Goal: Information Seeking & Learning: Compare options

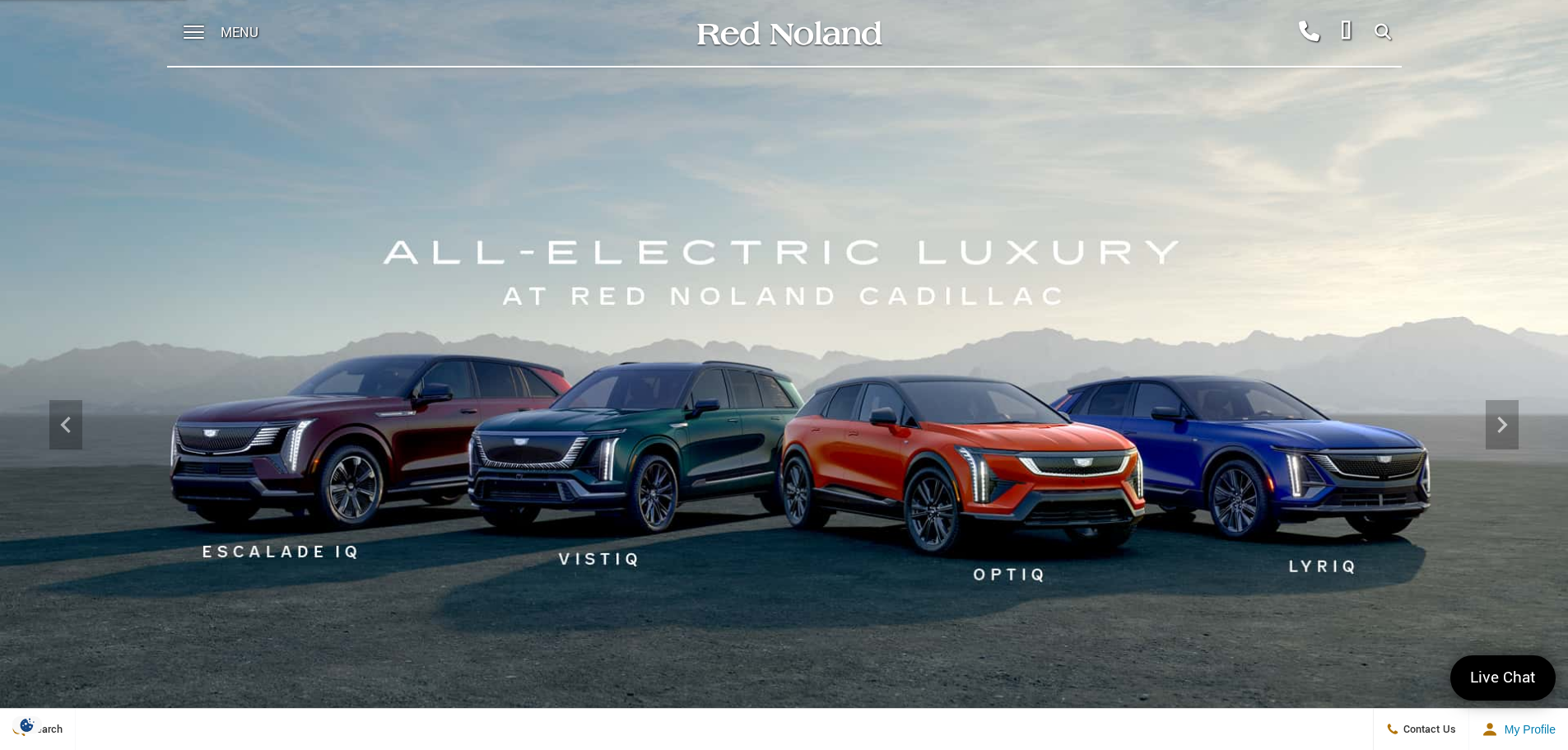
click at [229, 32] on span "Menu" at bounding box center [239, 33] width 38 height 66
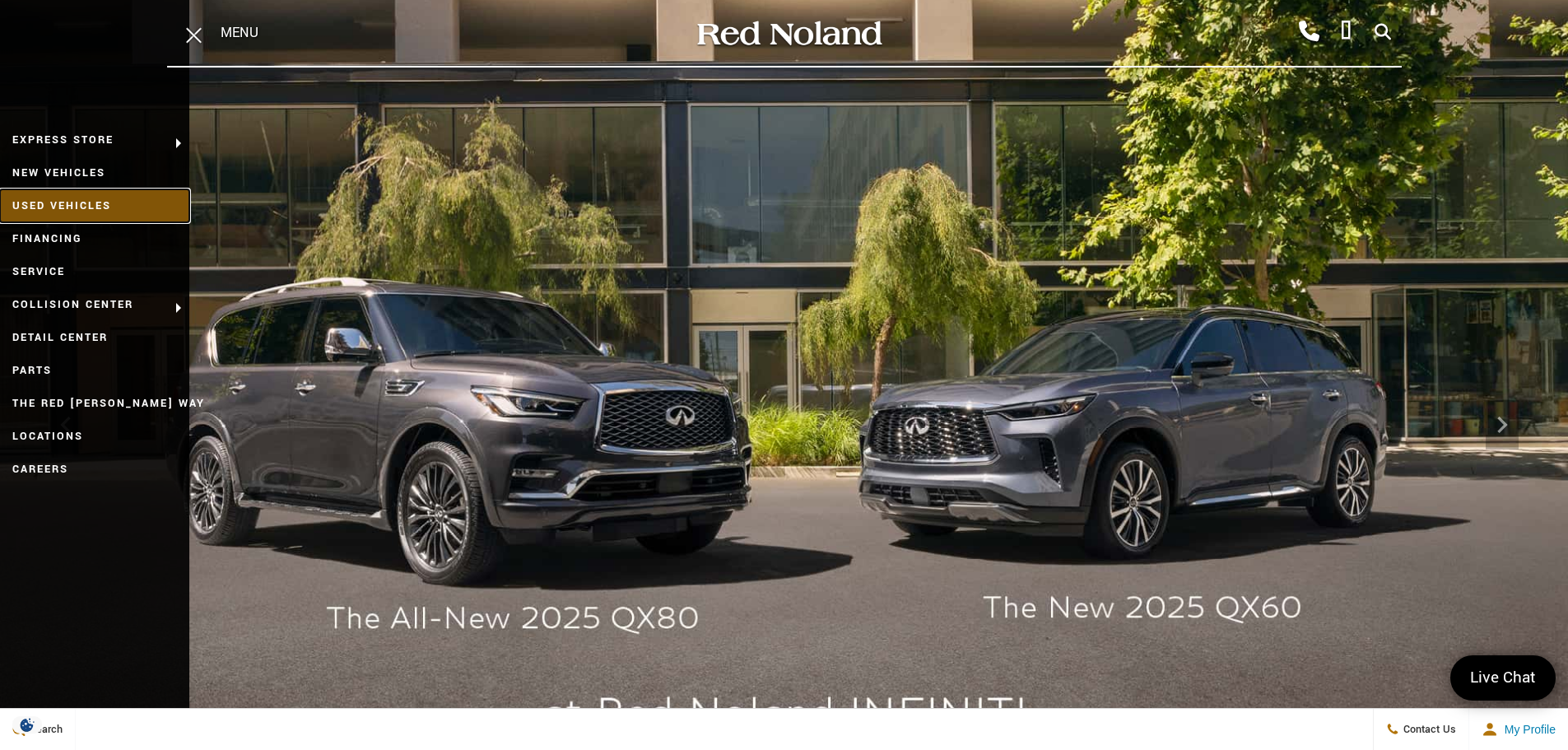
click at [72, 206] on link "Used Vehicles" at bounding box center [94, 205] width 189 height 33
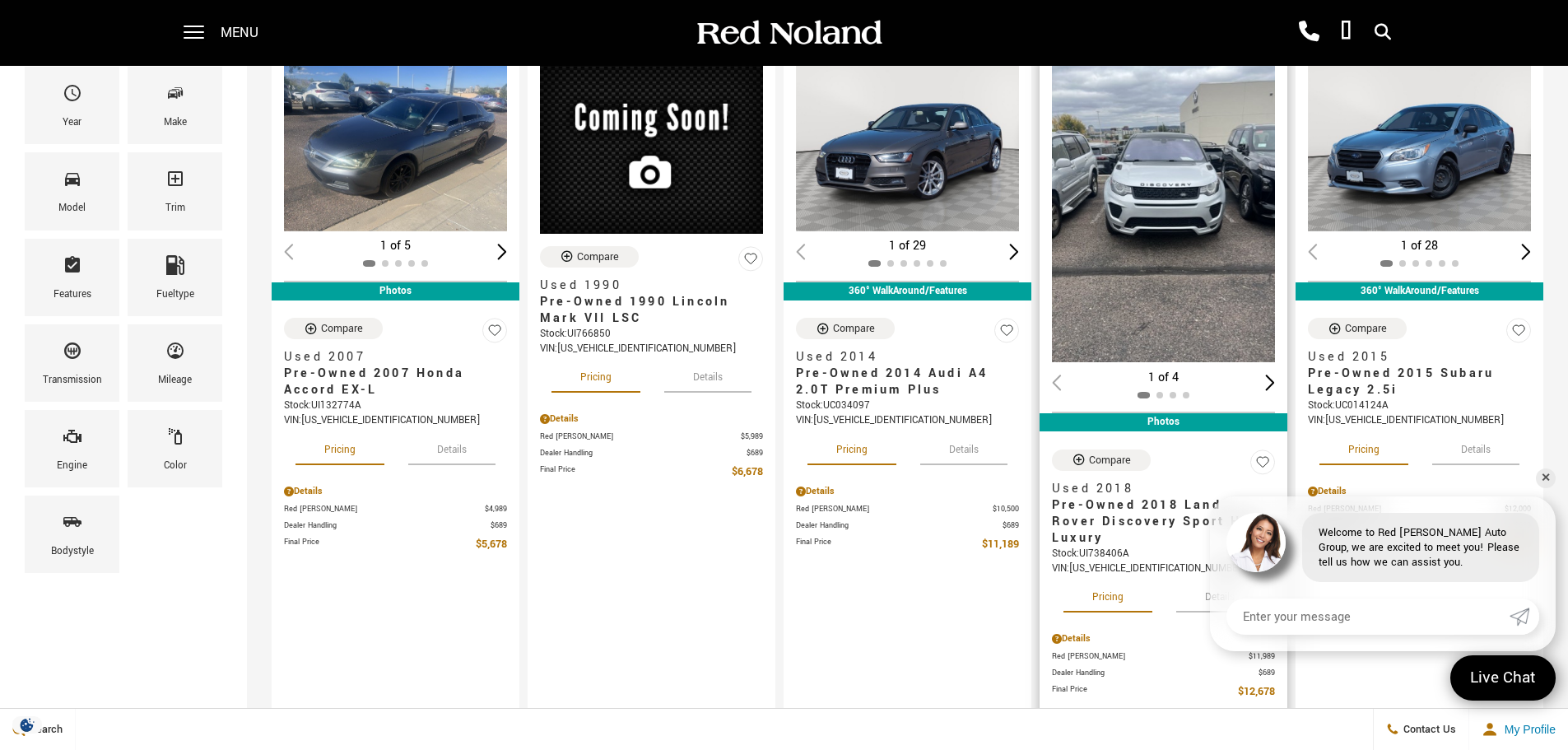
scroll to position [181, 0]
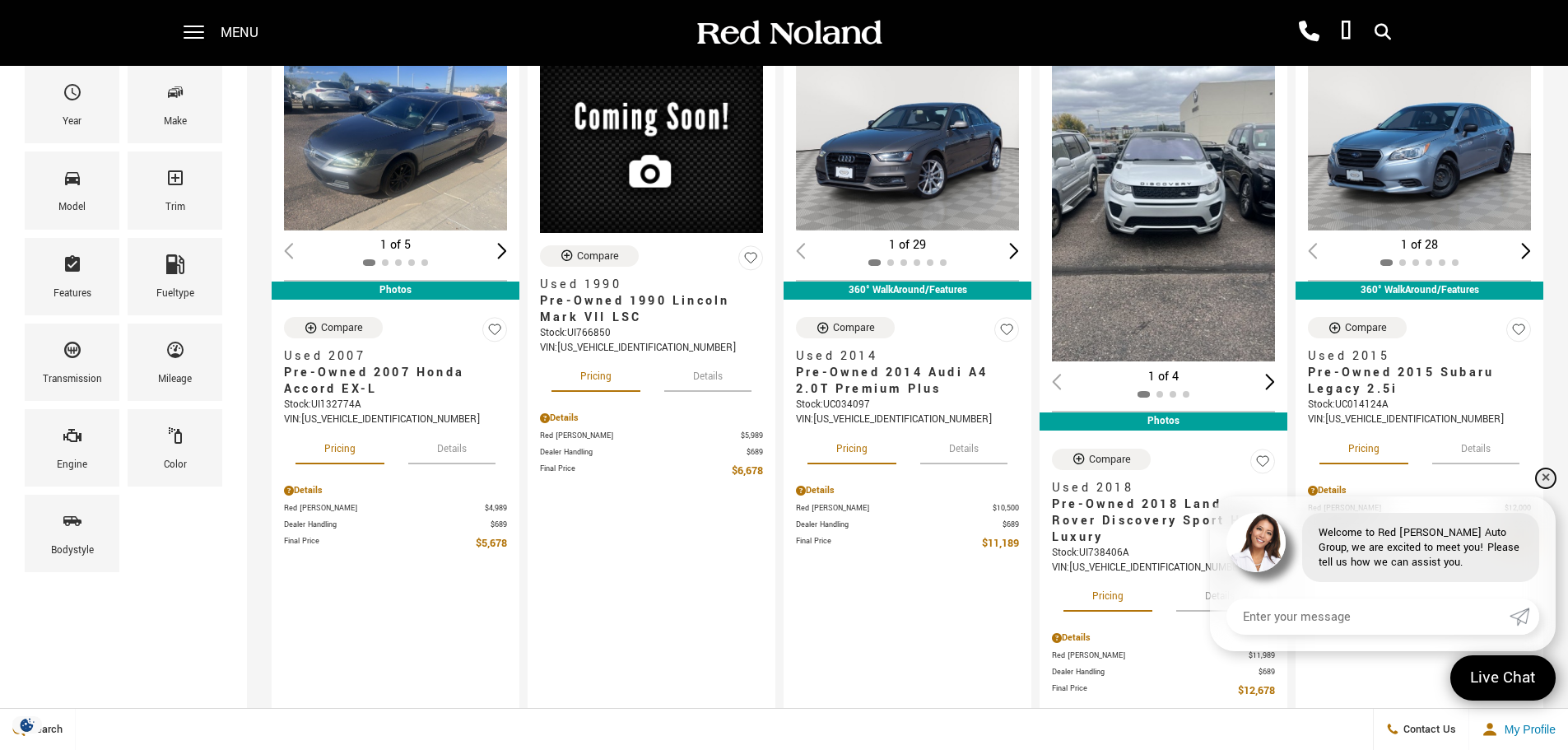
click at [1544, 474] on link "✕" at bounding box center [1545, 478] width 19 height 19
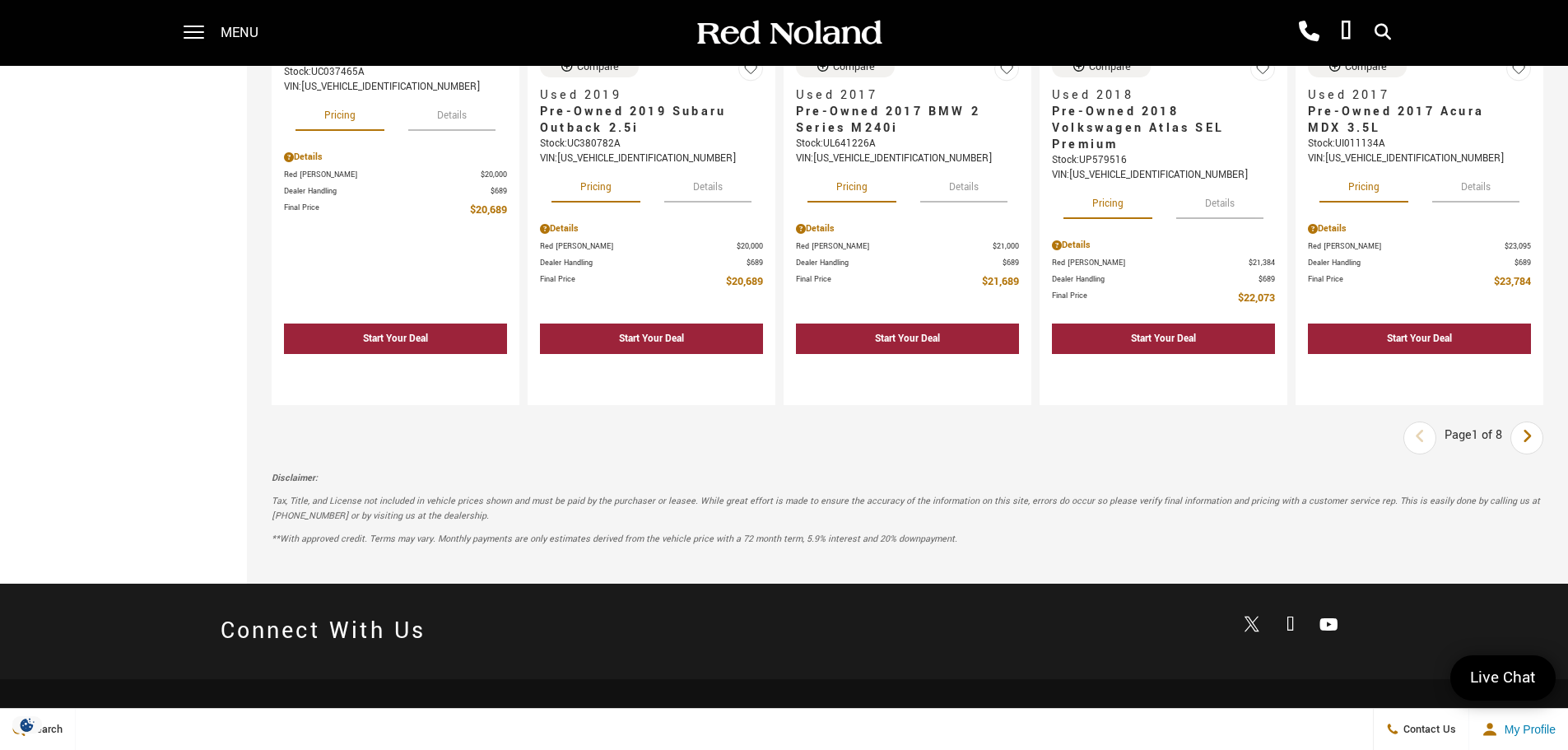
scroll to position [2553, 0]
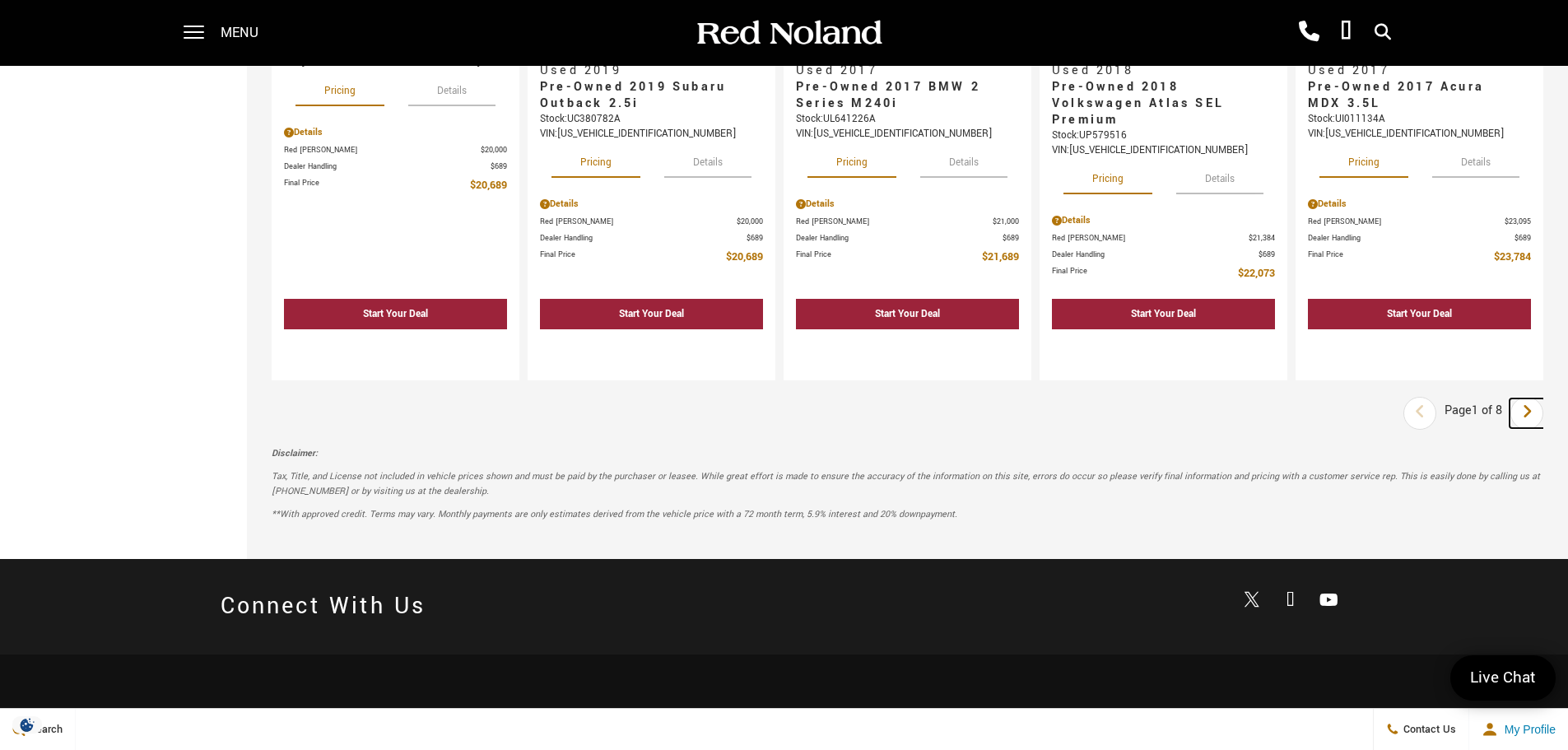
click at [1533, 407] on icon "next page" at bounding box center [1528, 412] width 11 height 26
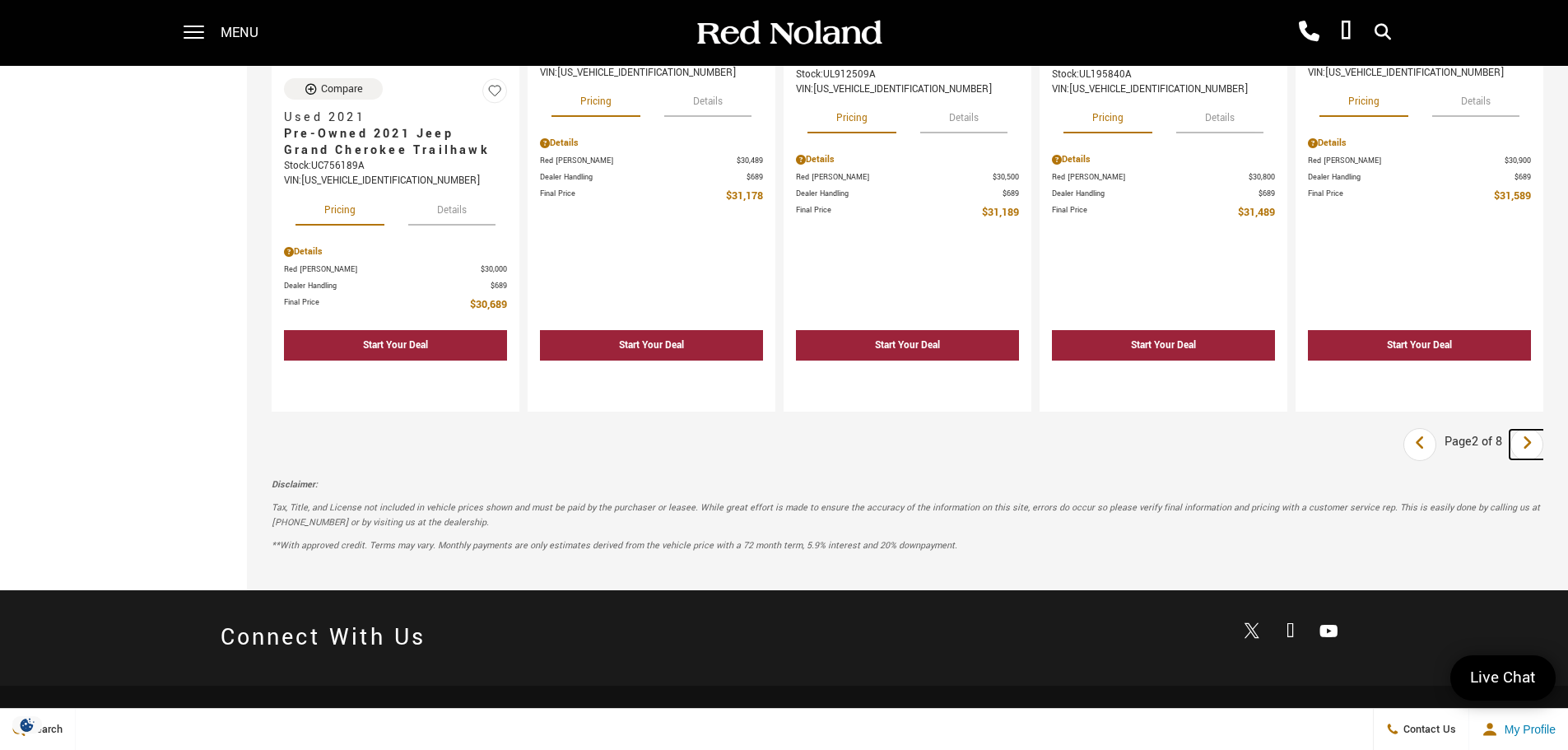
scroll to position [2410, 0]
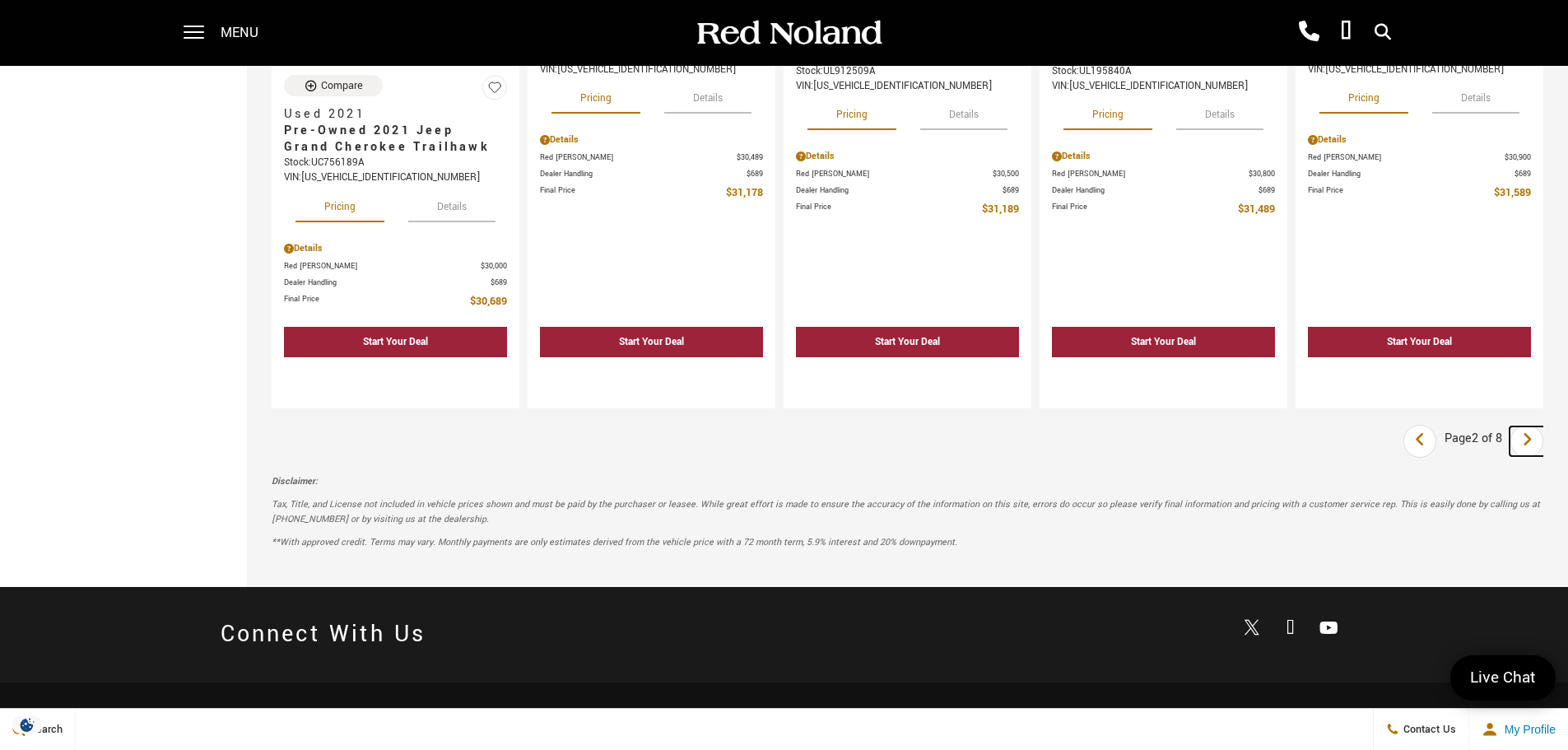
click at [1533, 438] on icon "next page" at bounding box center [1528, 440] width 11 height 26
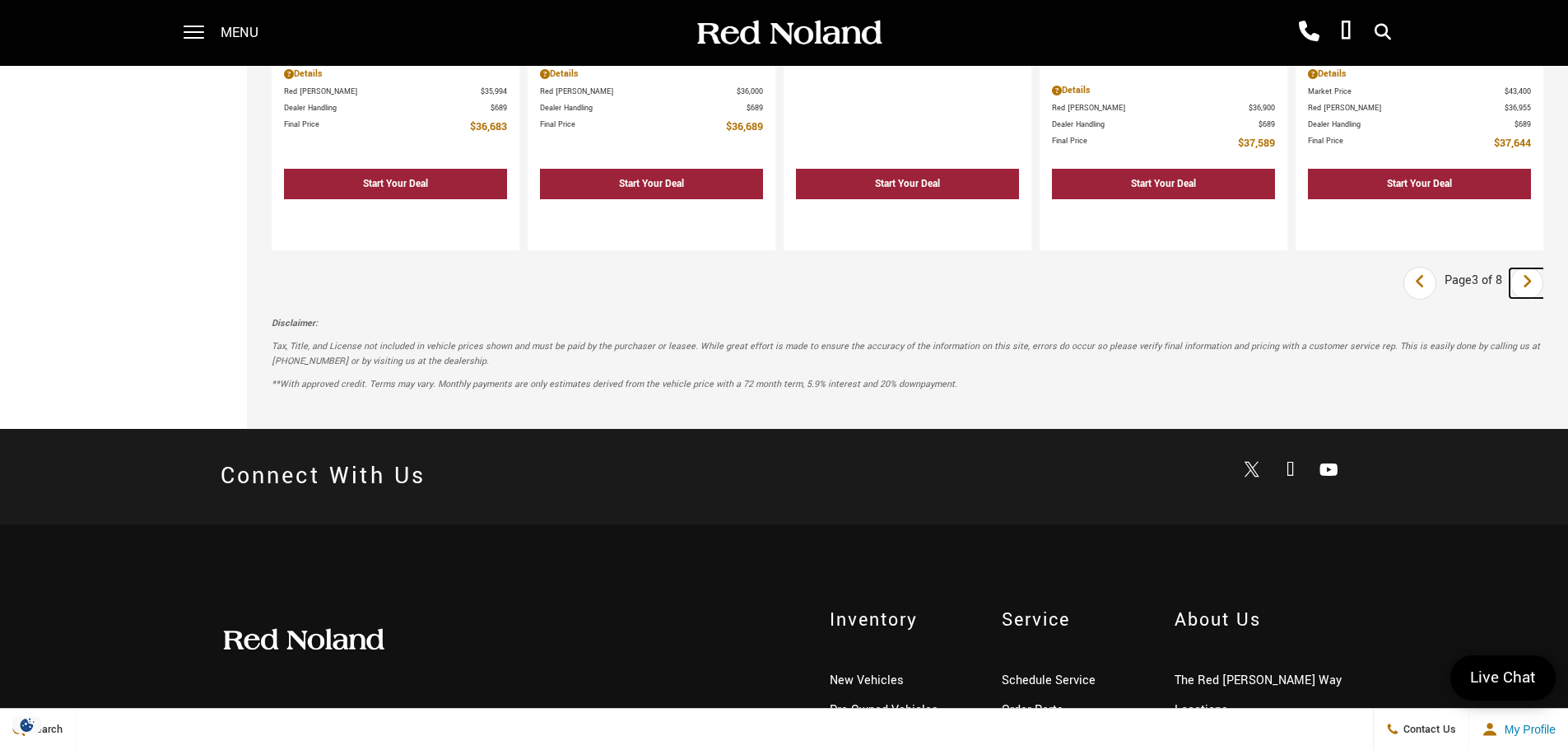
scroll to position [2460, 0]
click at [1533, 270] on icon "next page" at bounding box center [1528, 281] width 11 height 26
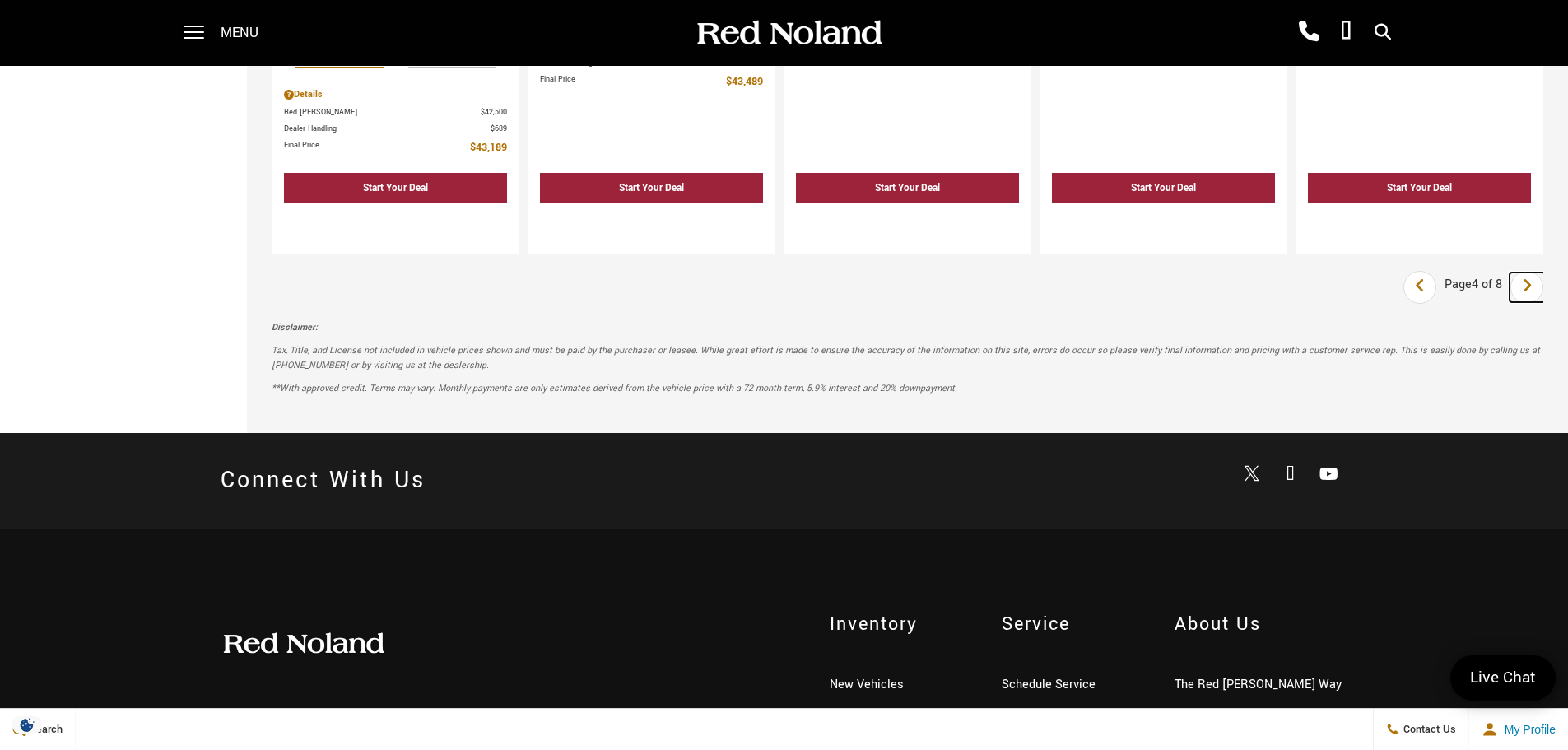
scroll to position [2548, 0]
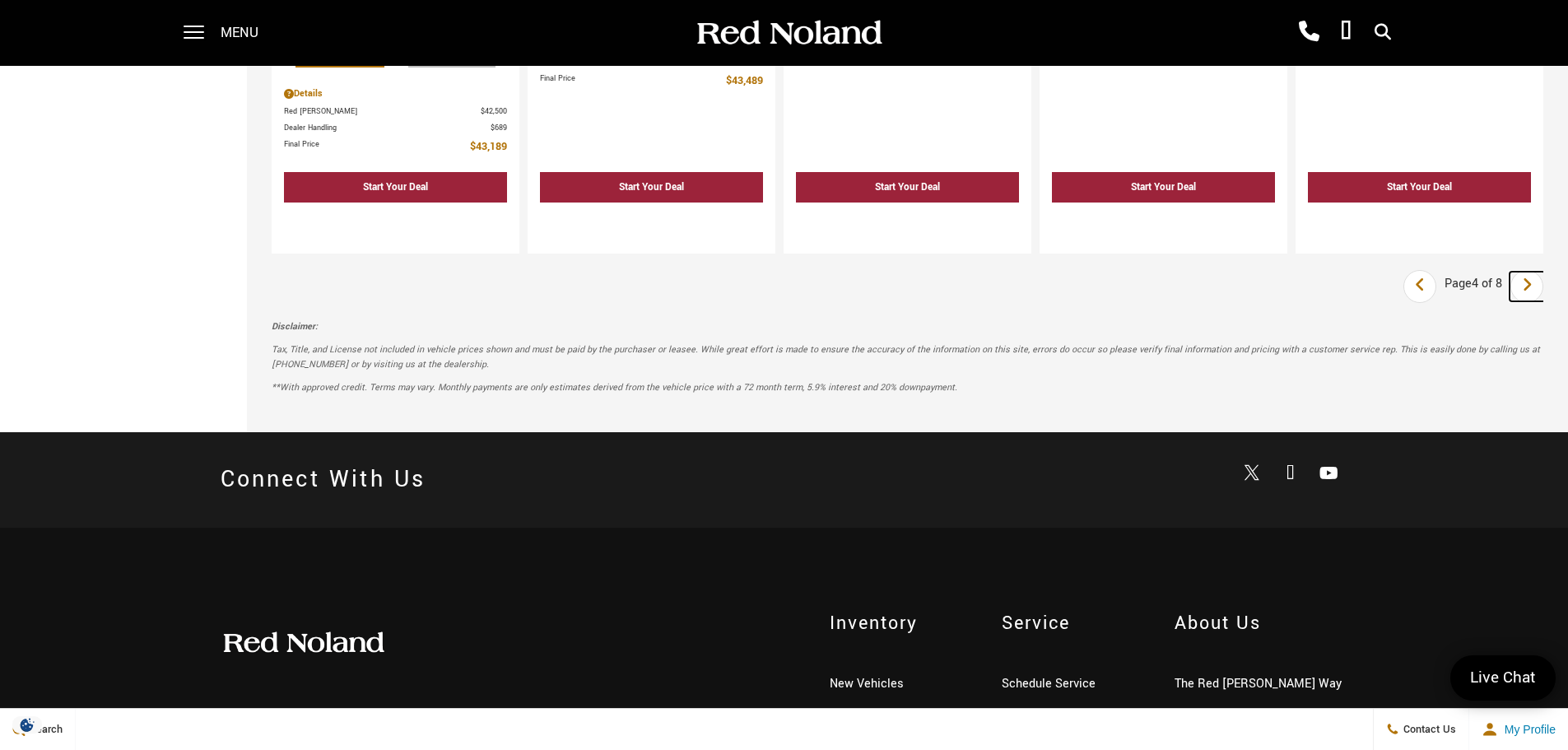
click at [1533, 286] on icon "next page" at bounding box center [1528, 285] width 11 height 26
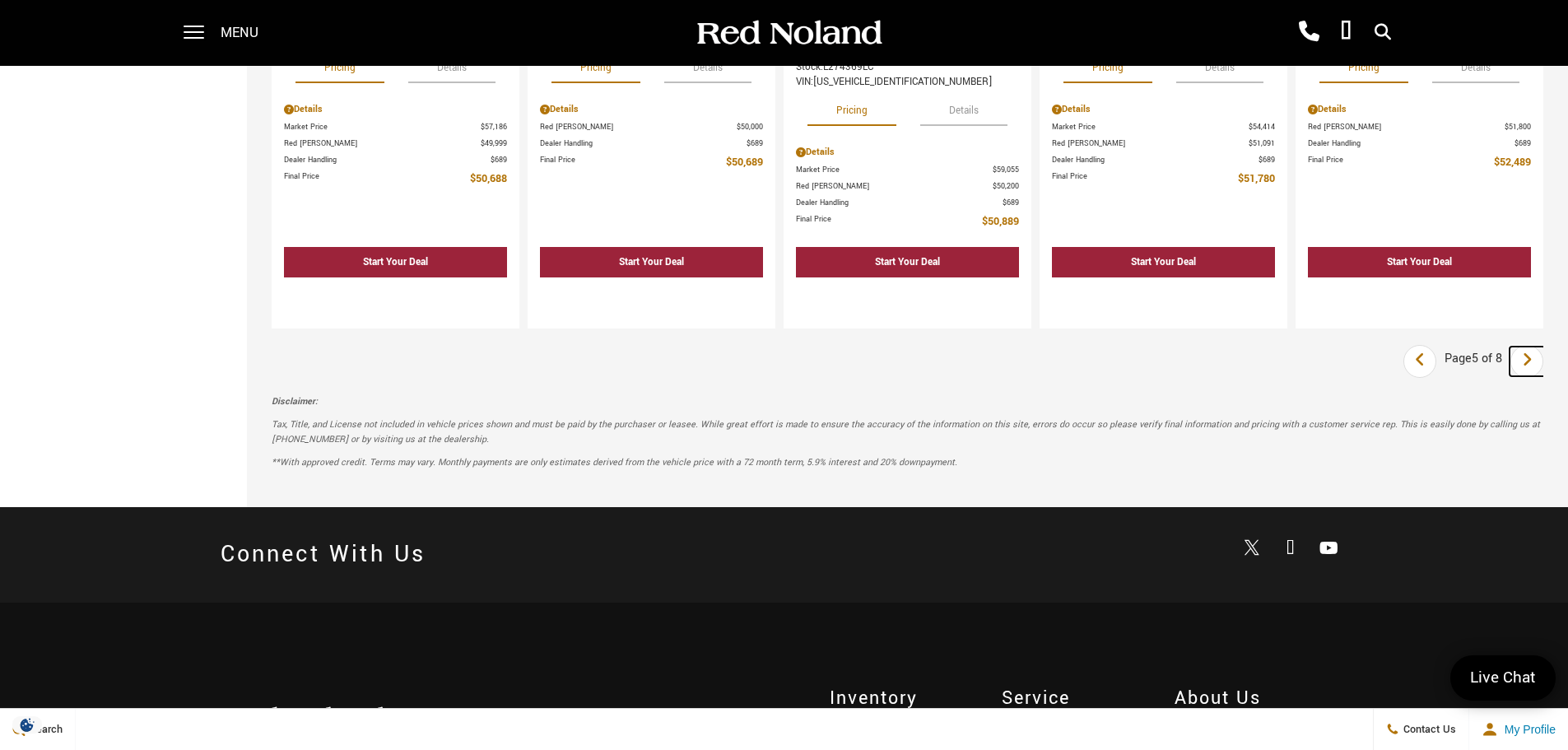
scroll to position [2498, 0]
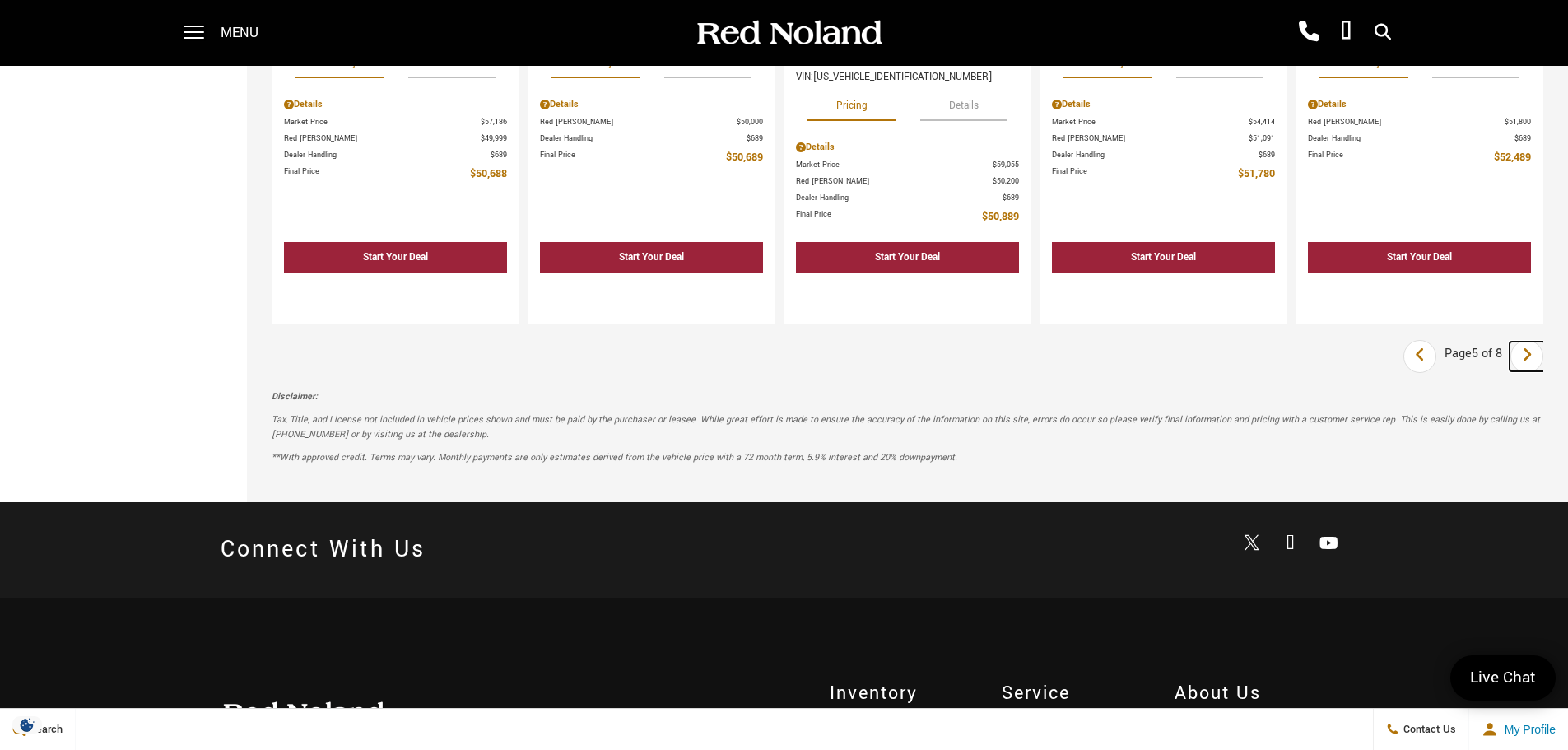
click at [1533, 356] on icon "next page" at bounding box center [1528, 355] width 11 height 26
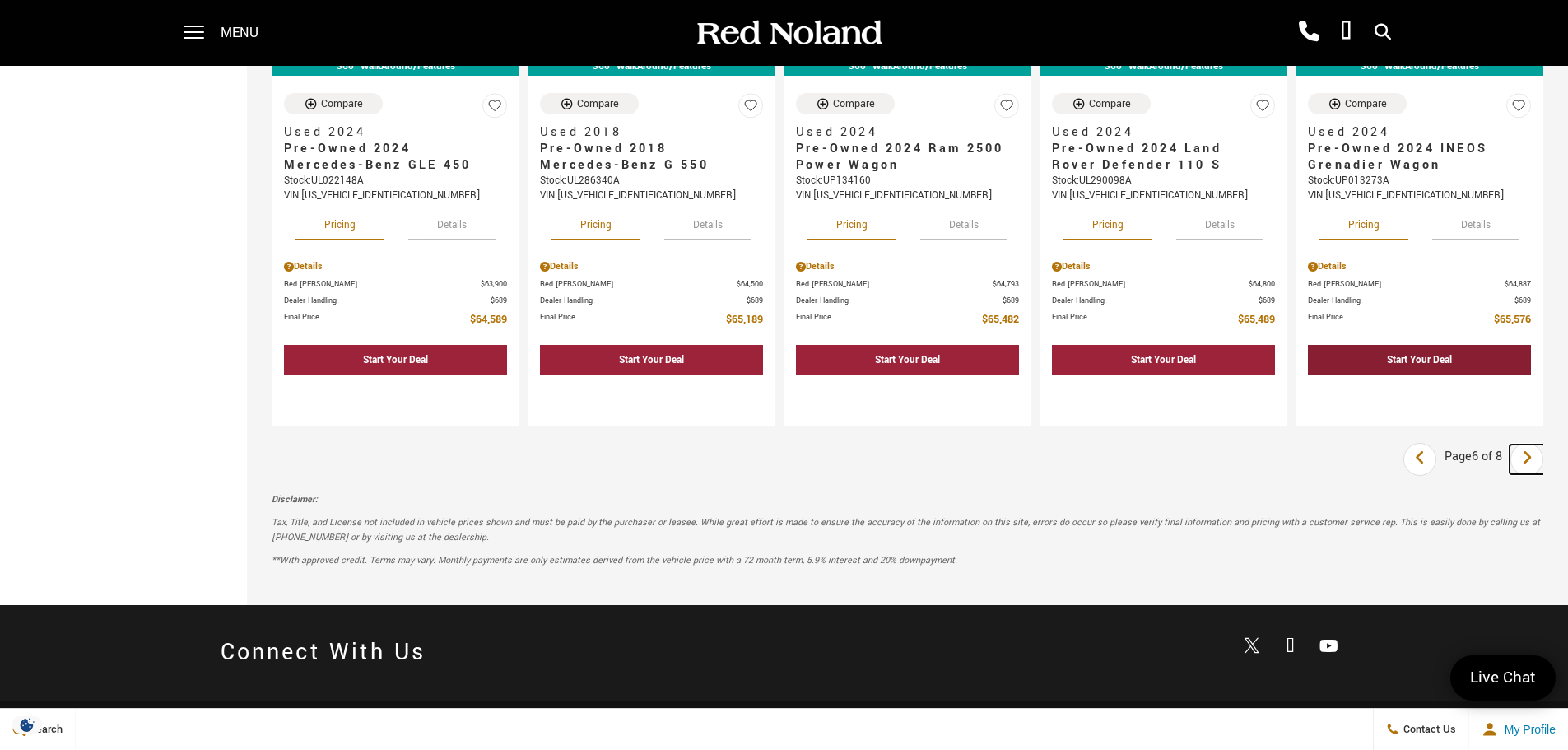
scroll to position [2396, 0]
click at [1533, 463] on icon "next page" at bounding box center [1528, 457] width 11 height 26
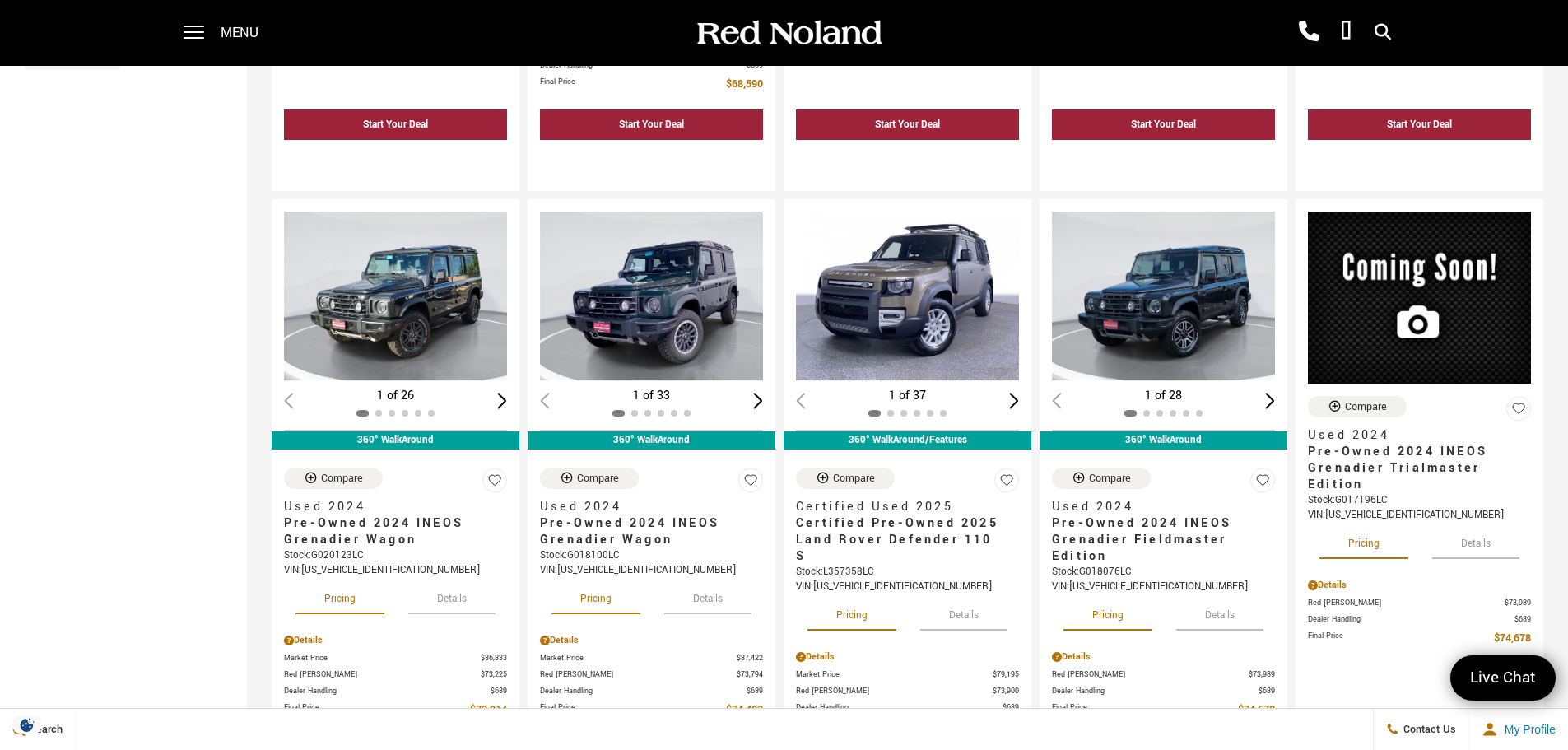
scroll to position [684, 0]
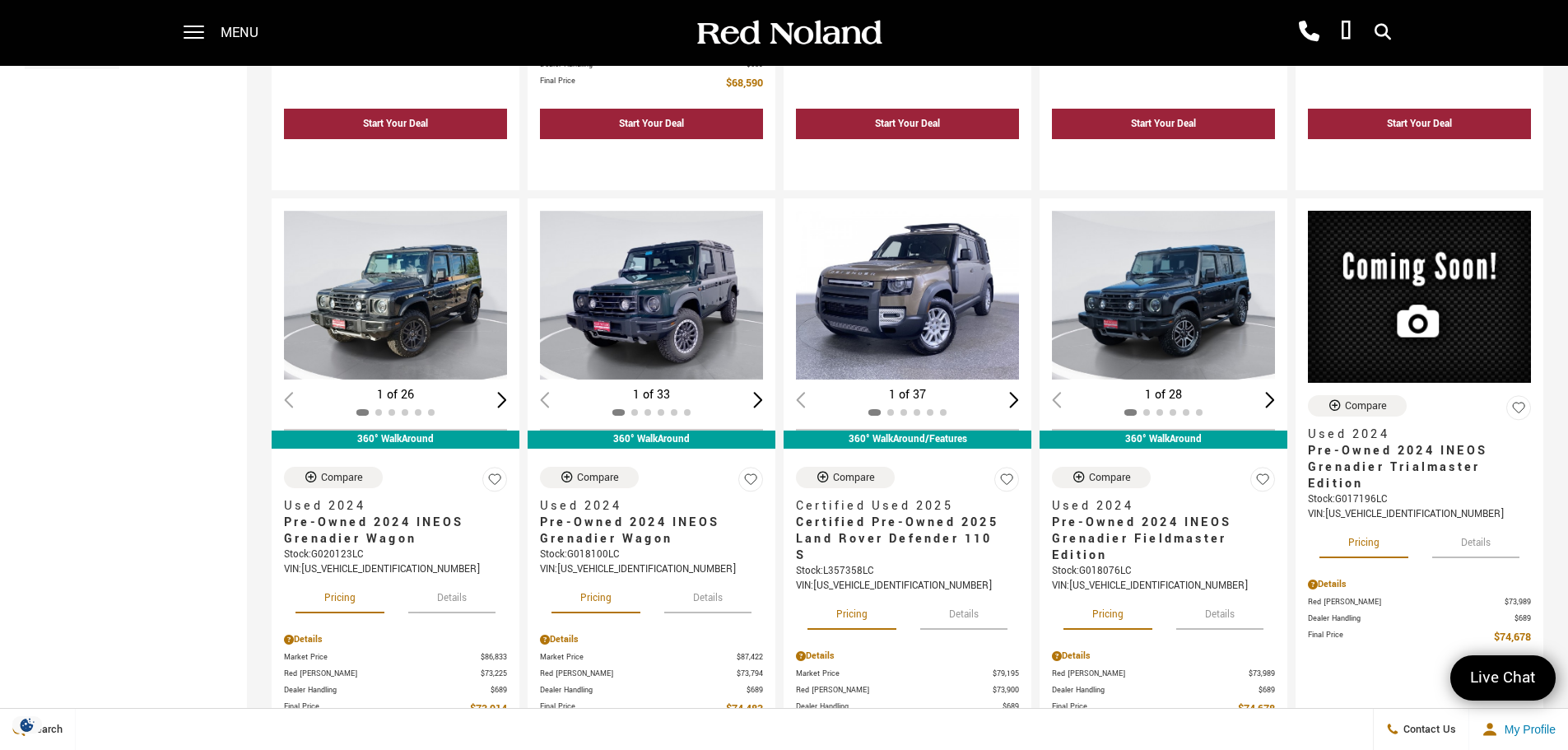
click at [1169, 181] on div "Start Your Deal See Payment Options" at bounding box center [1163, 147] width 248 height 85
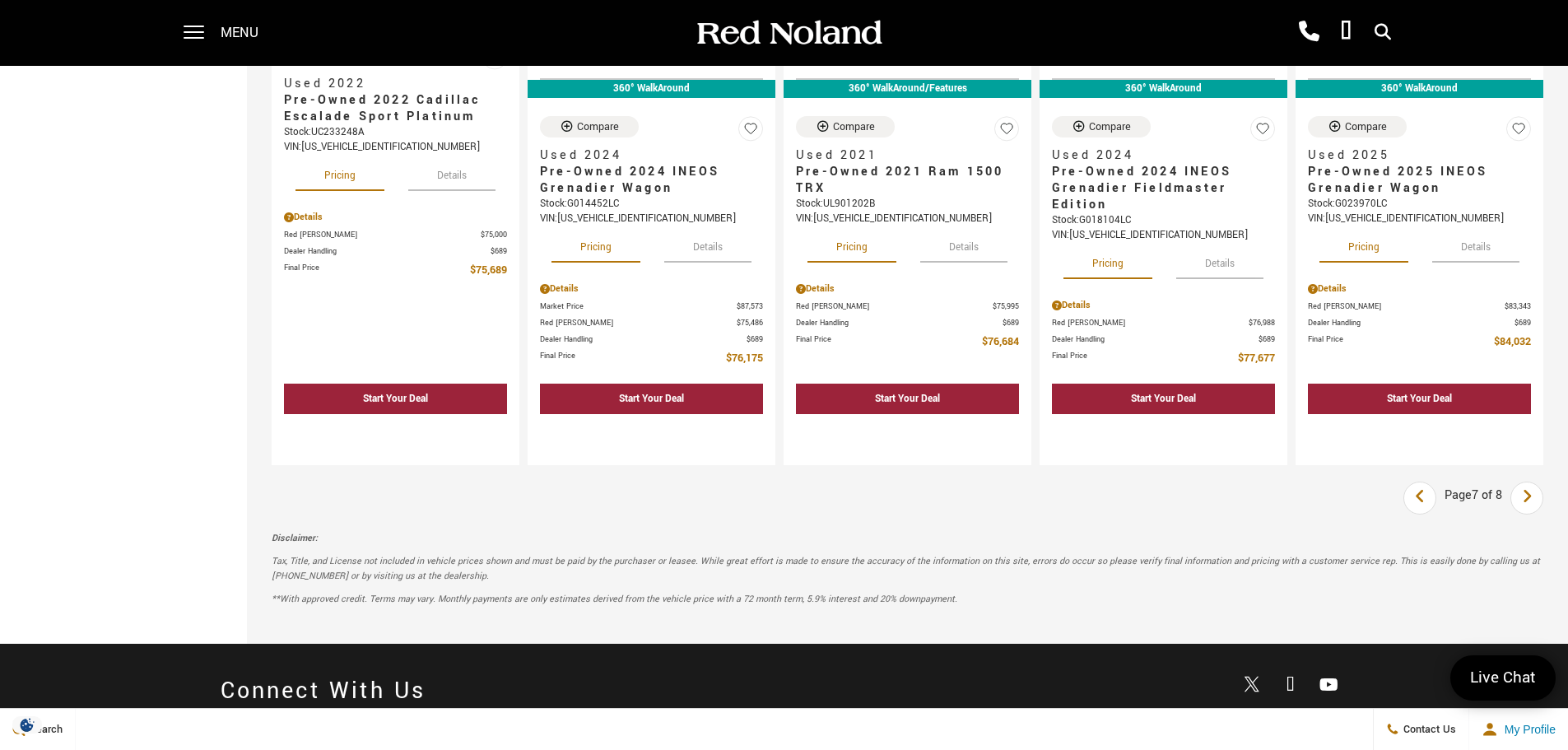
scroll to position [2321, 0]
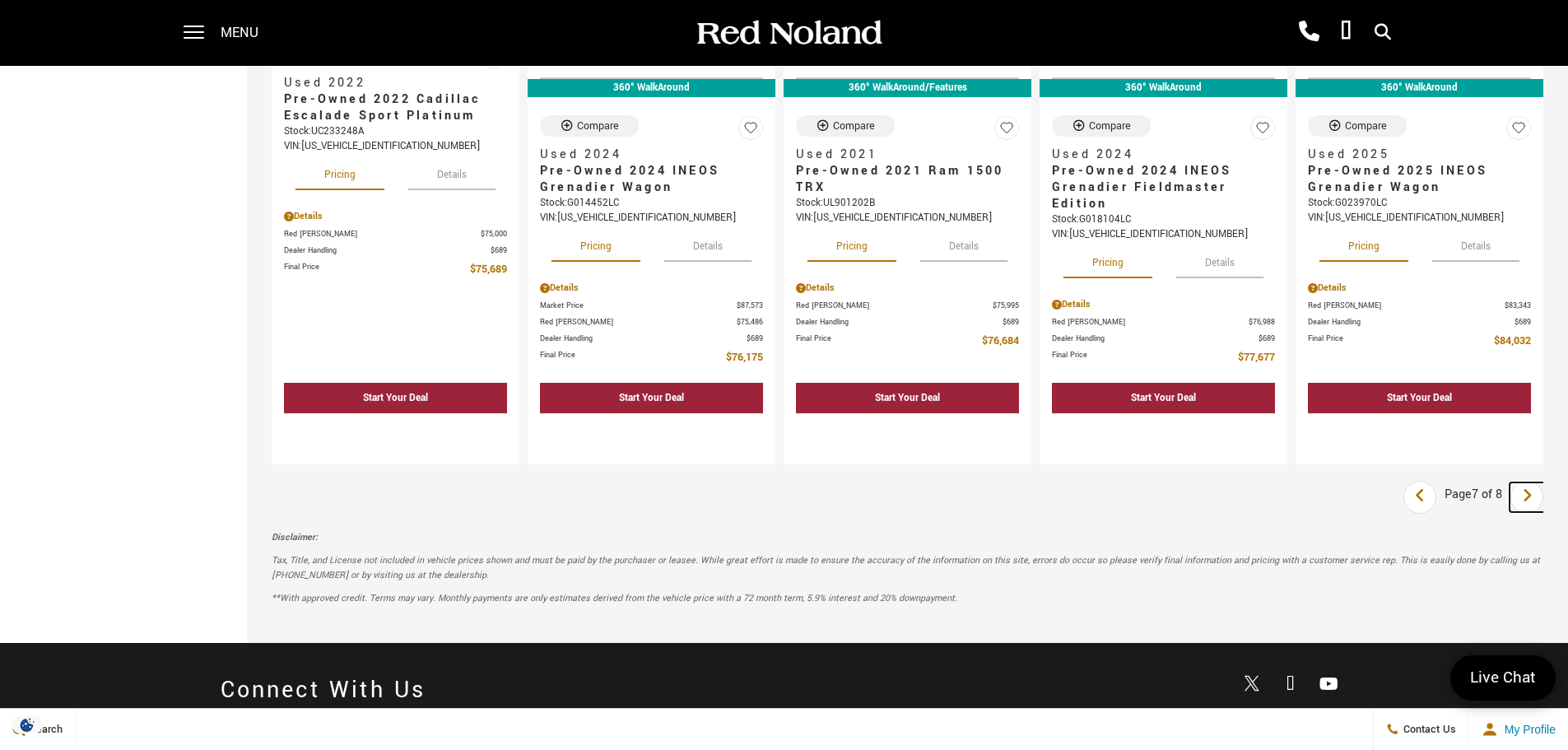
click at [1533, 482] on icon "next page" at bounding box center [1528, 496] width 11 height 26
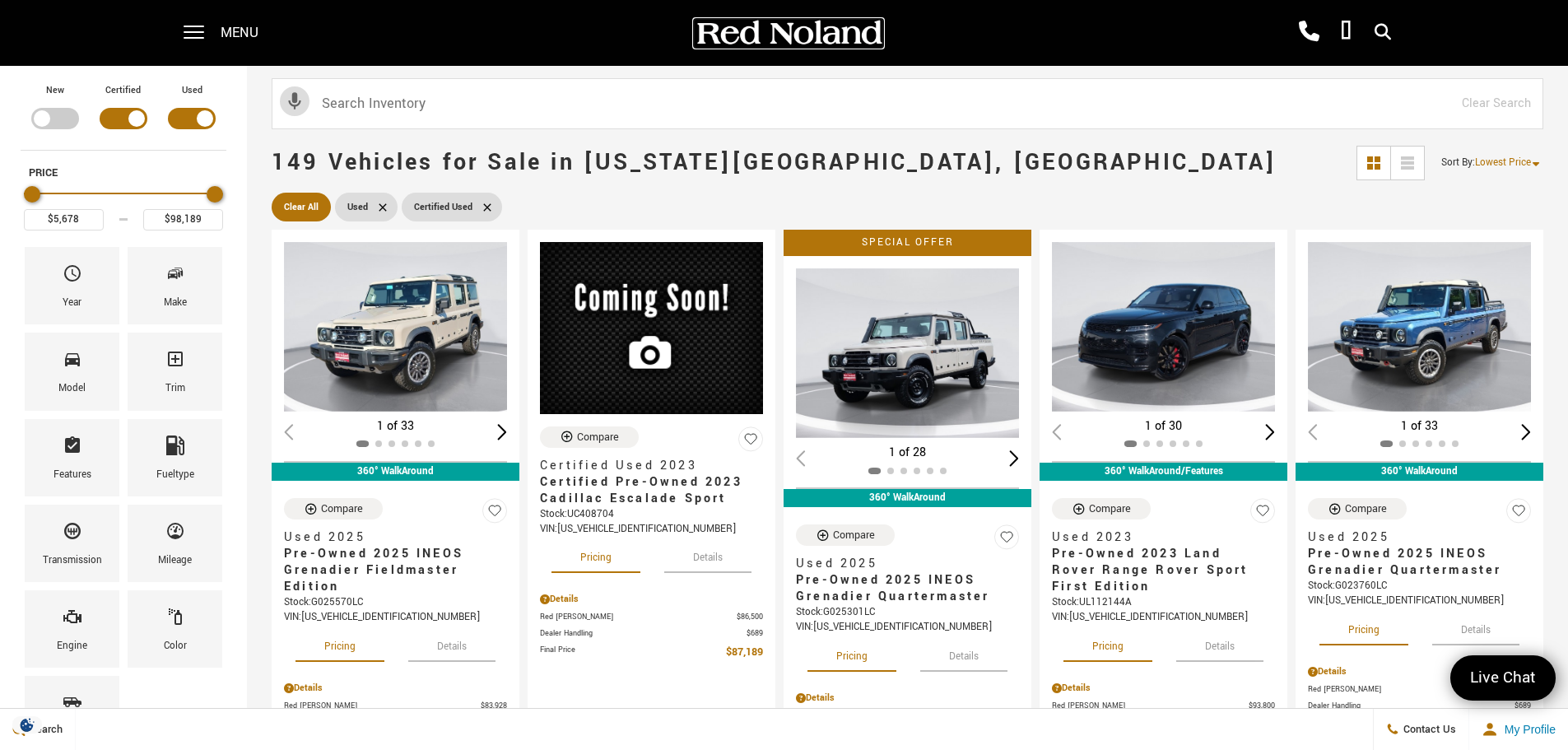
click at [741, 31] on img at bounding box center [788, 33] width 189 height 29
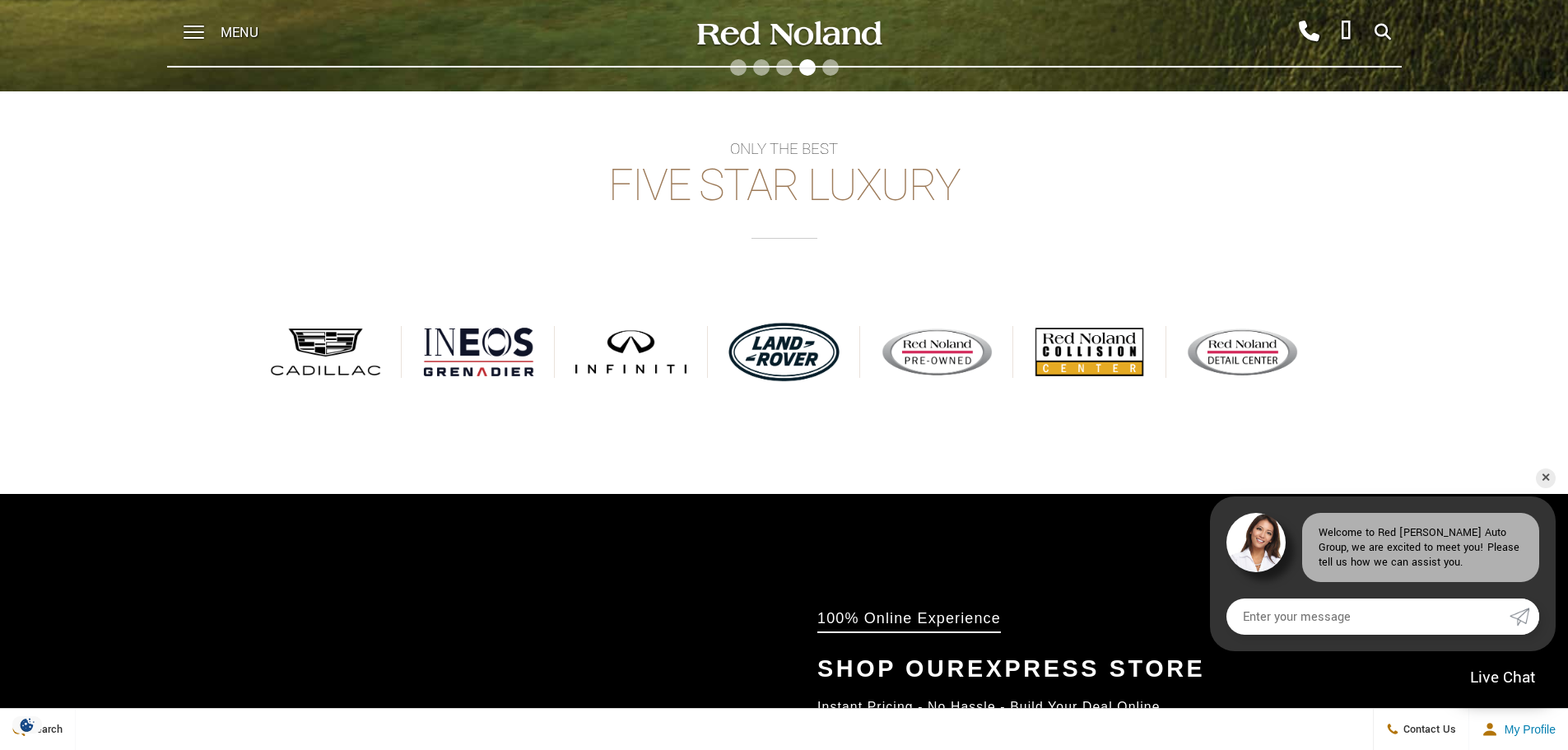
scroll to position [776, 0]
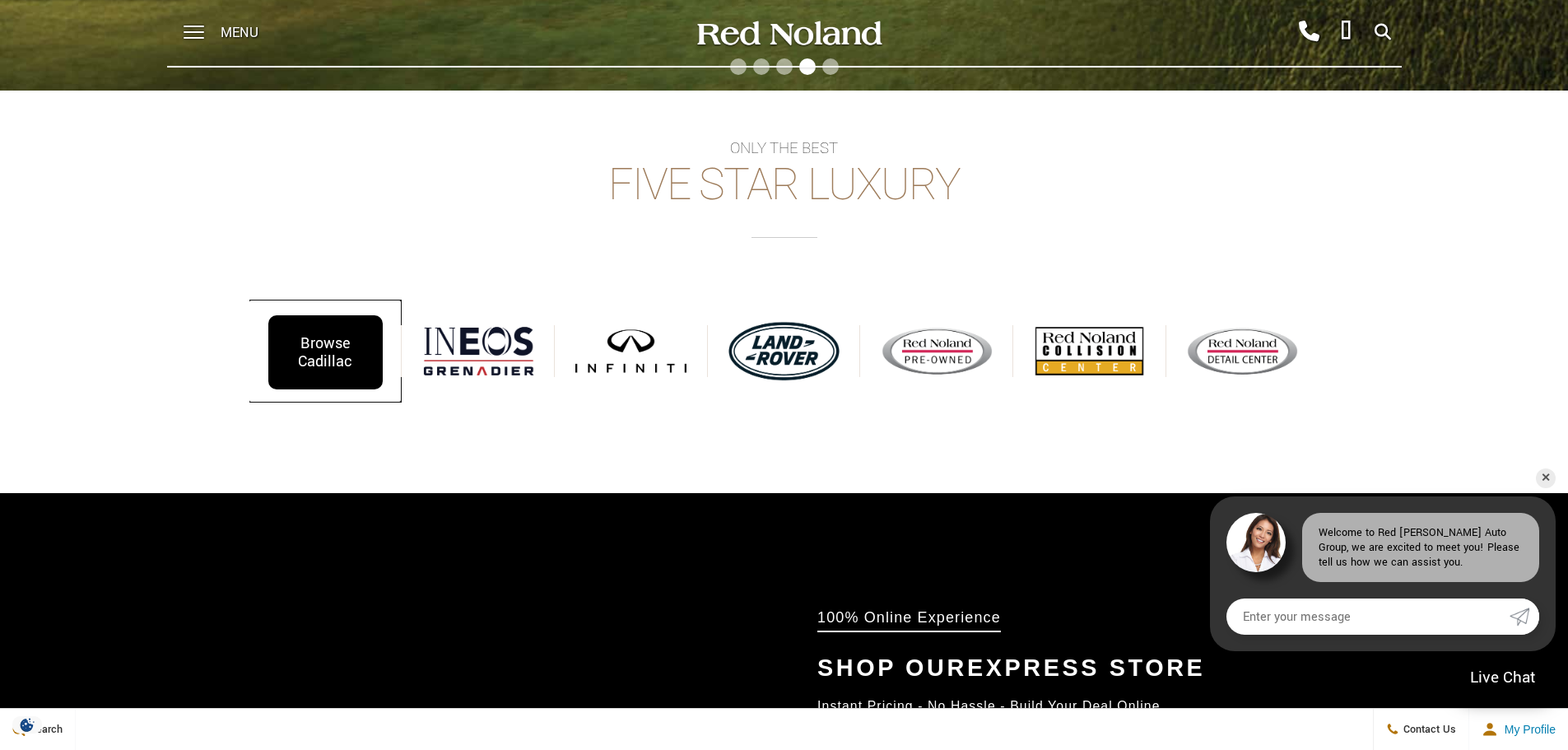
click at [313, 330] on div "Browse Cadillac" at bounding box center [326, 352] width 114 height 74
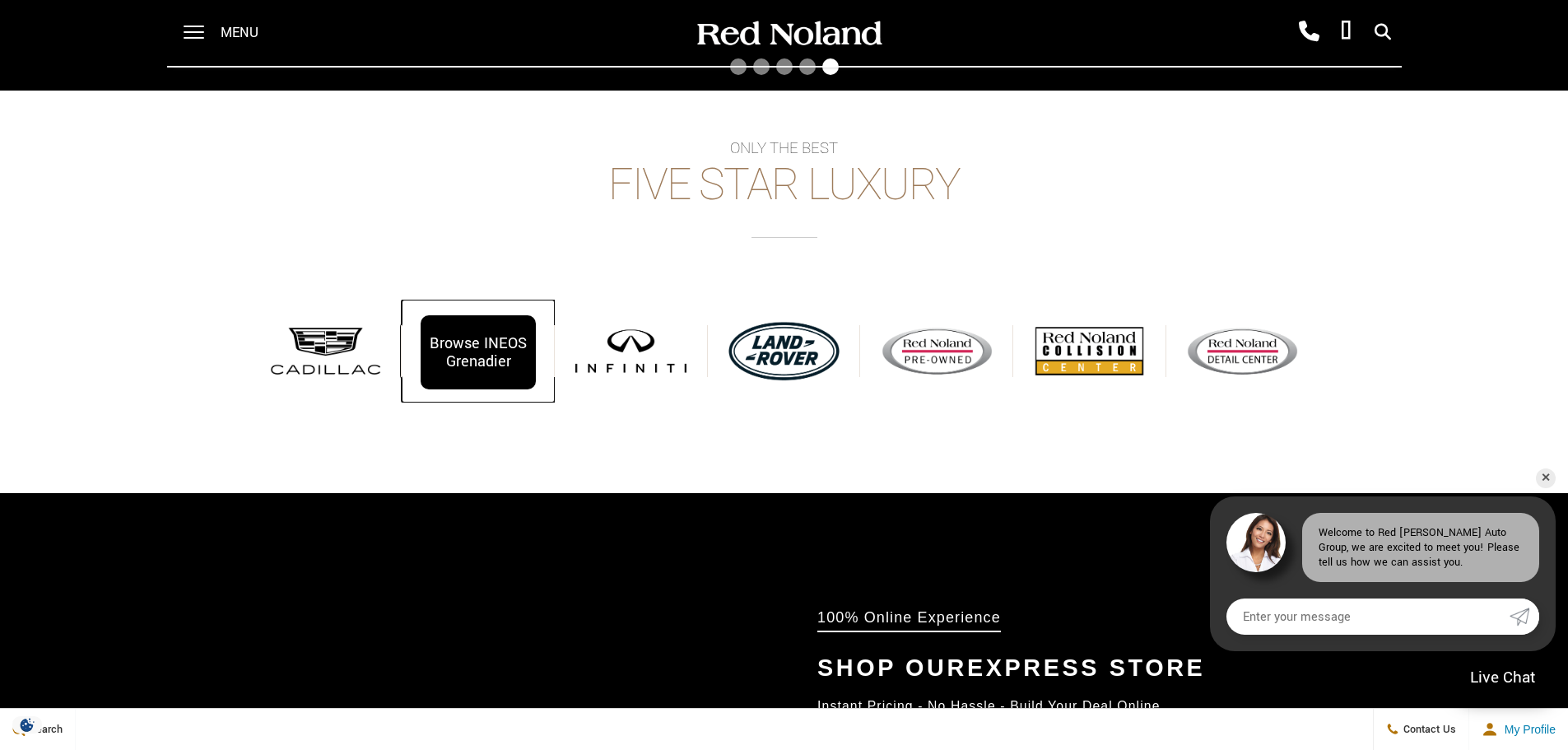
click at [448, 359] on div "Browse INEOS Grenadier" at bounding box center [478, 352] width 114 height 74
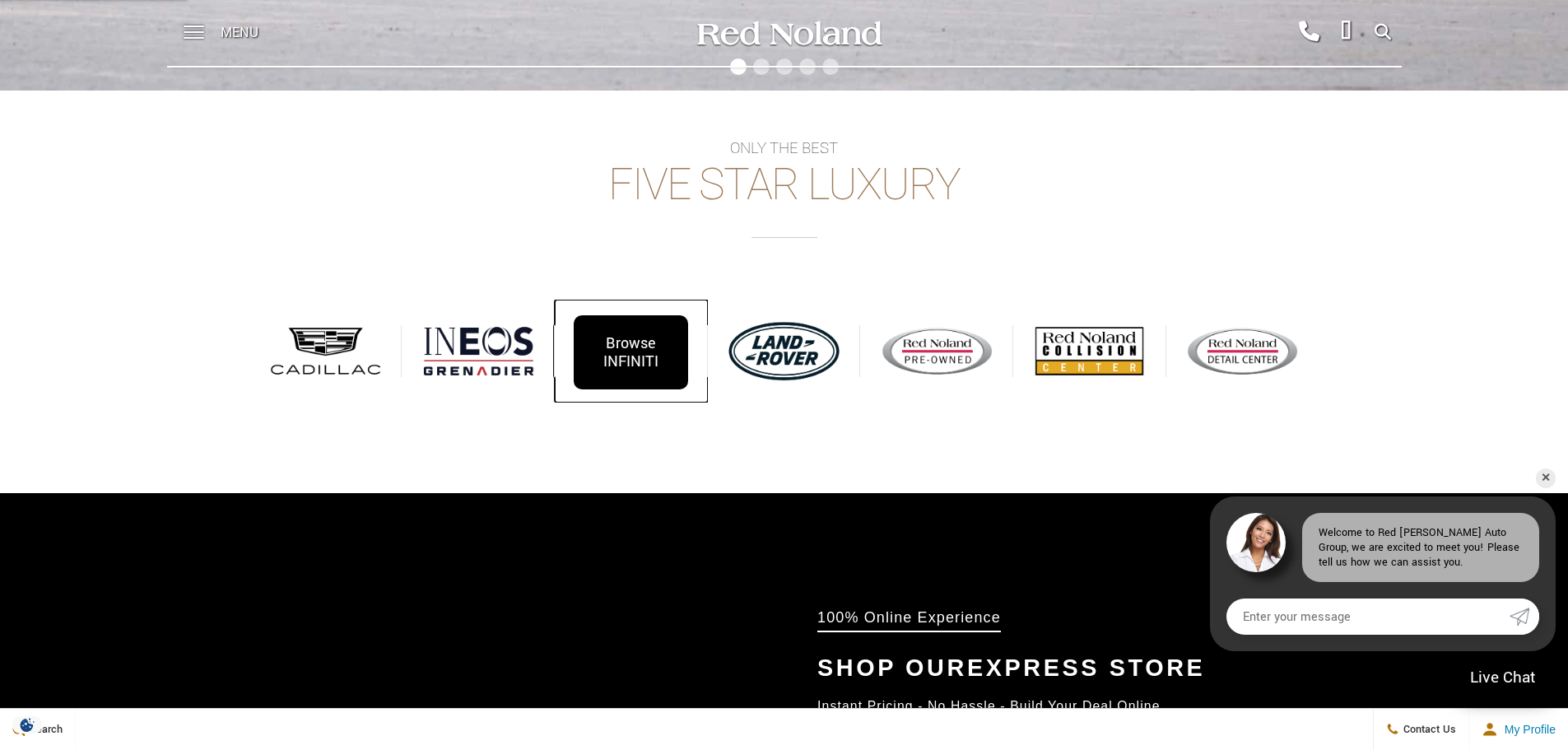
click at [669, 349] on div "Browse INFINITI" at bounding box center [631, 352] width 114 height 74
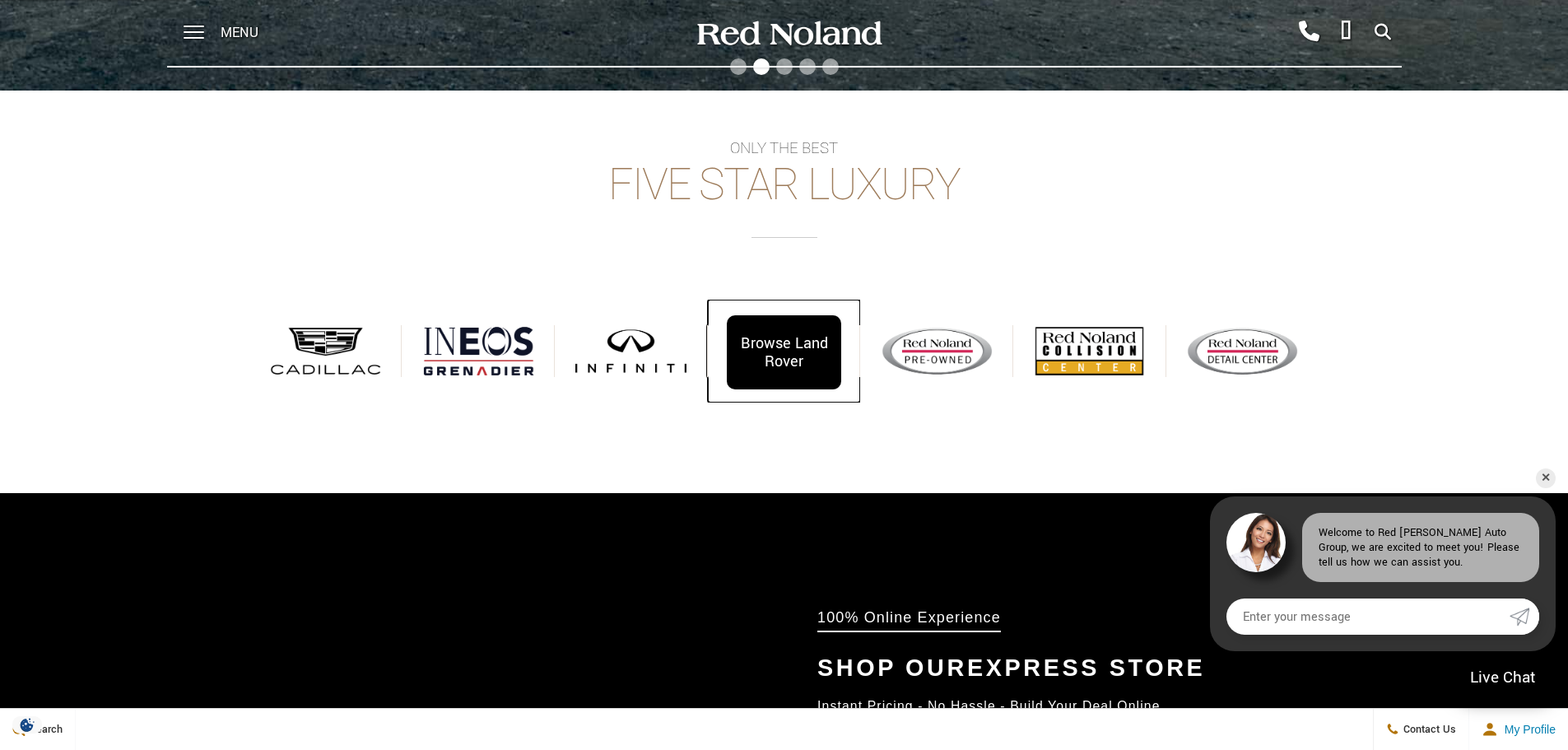
click at [797, 335] on div "Browse Land Rover" at bounding box center [784, 352] width 114 height 74
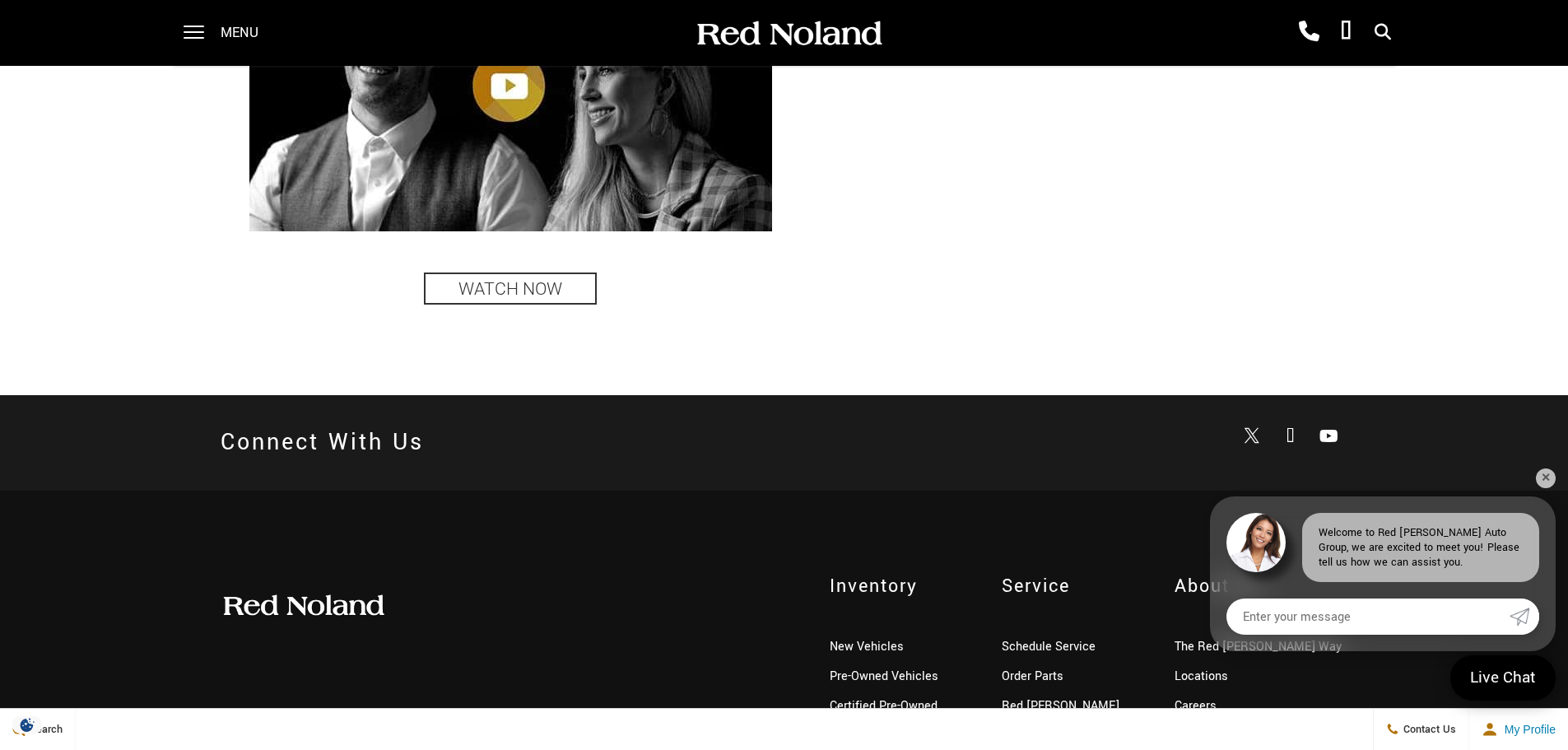
scroll to position [4107, 0]
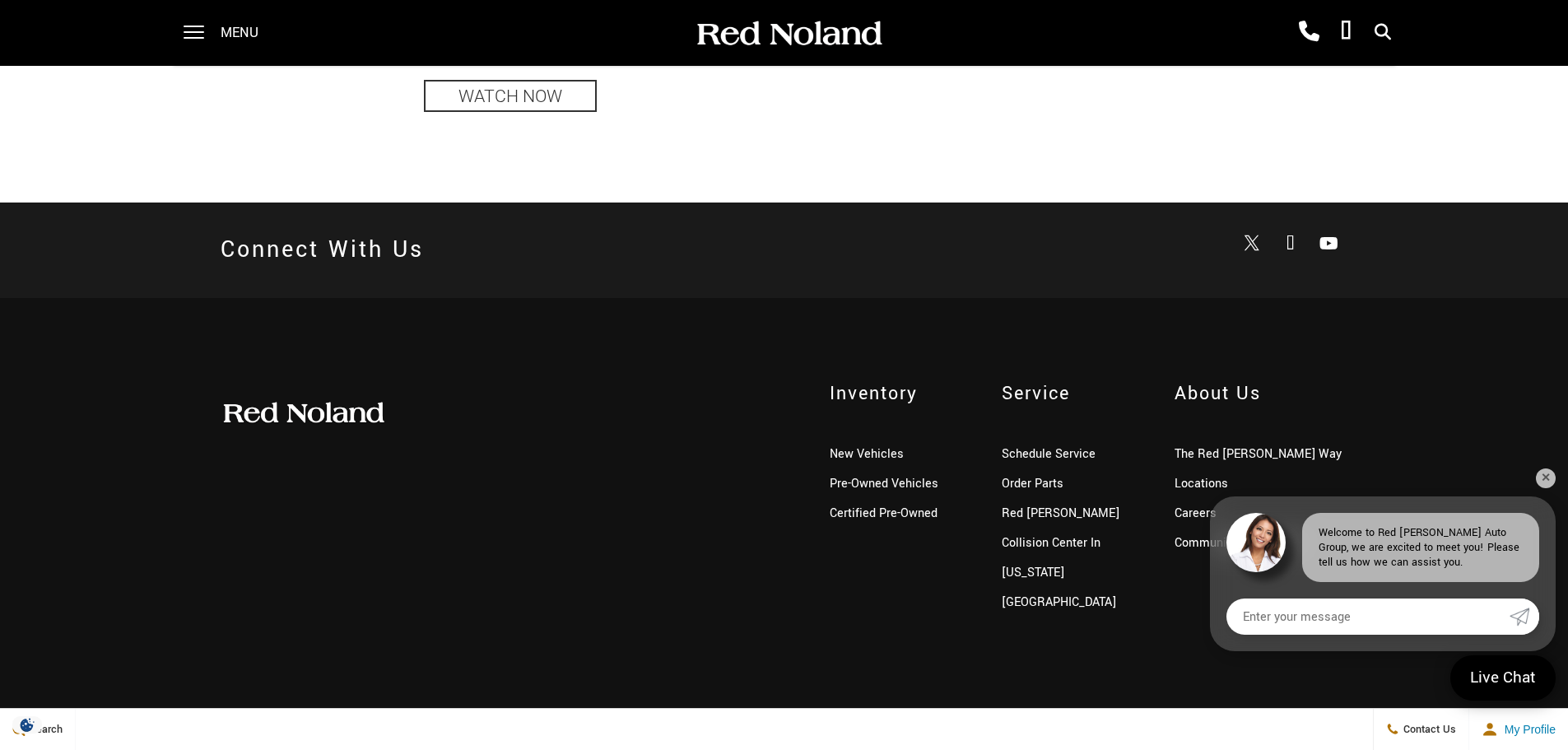
click at [517, 283] on div "Connect With Us View Twitter View Facebook View Youtube-play" at bounding box center [784, 250] width 1568 height 96
